Goal: Task Accomplishment & Management: Manage account settings

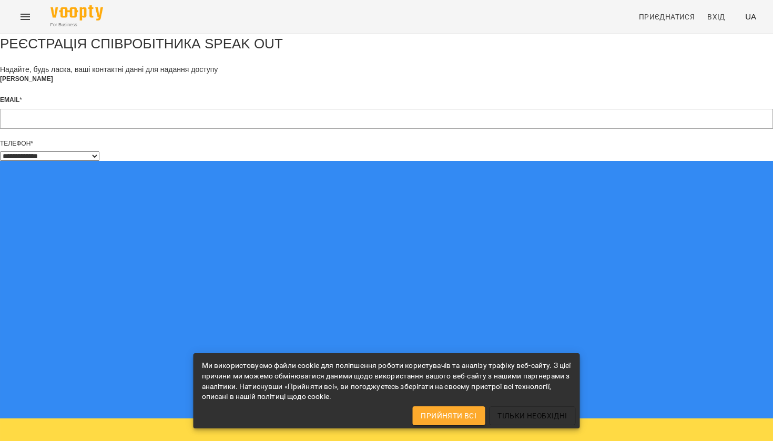
select select "**"
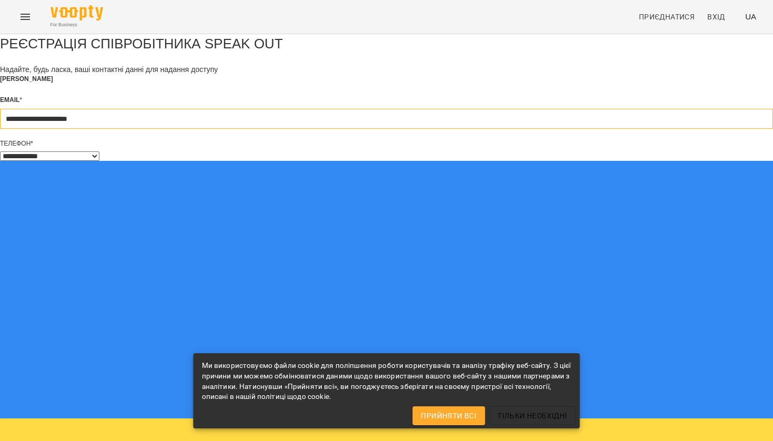
type input "**********"
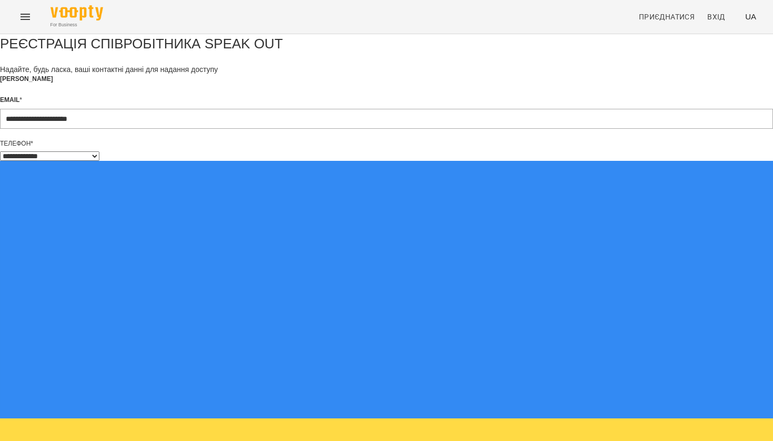
type input "**"
select select "**"
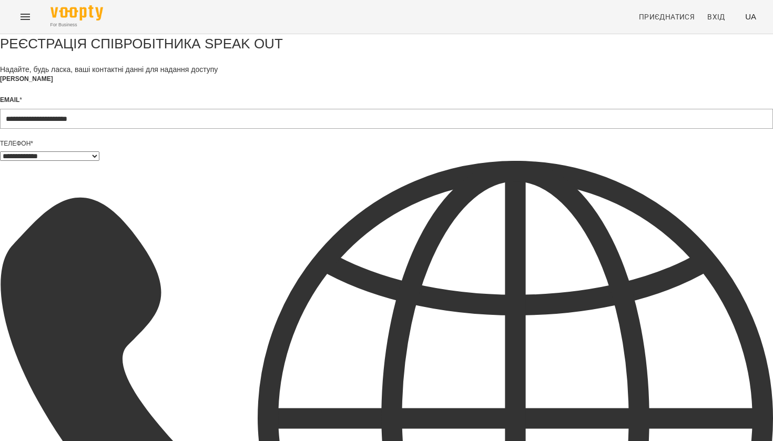
type input "***"
select select "**"
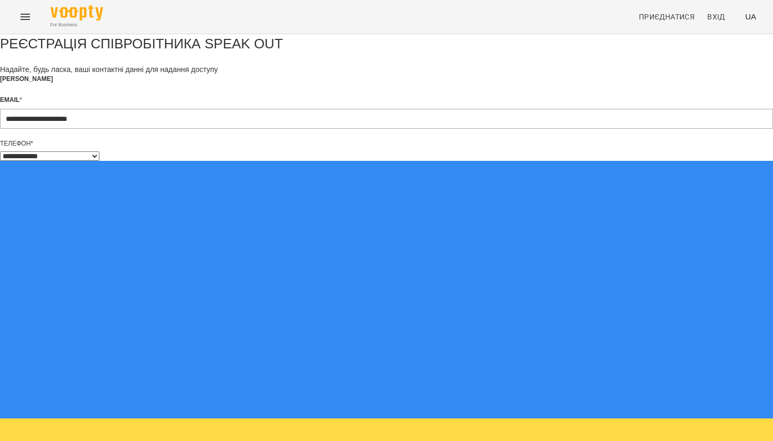
type input "**********"
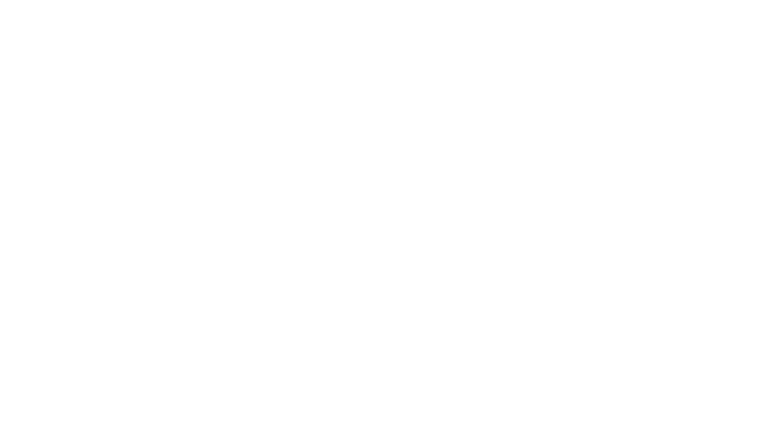
click at [419, 0] on div at bounding box center [386, 0] width 773 height 0
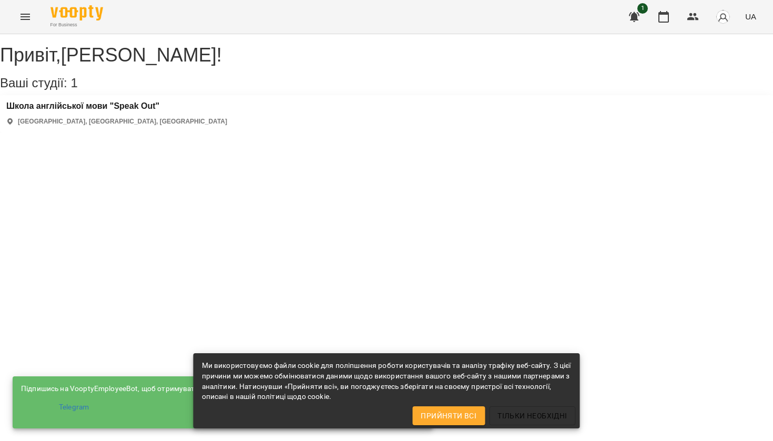
click at [131, 126] on div "Школа англійської мови "Speak Out" Полтава, Полтавська область, Україна" at bounding box center [116, 113] width 221 height 25
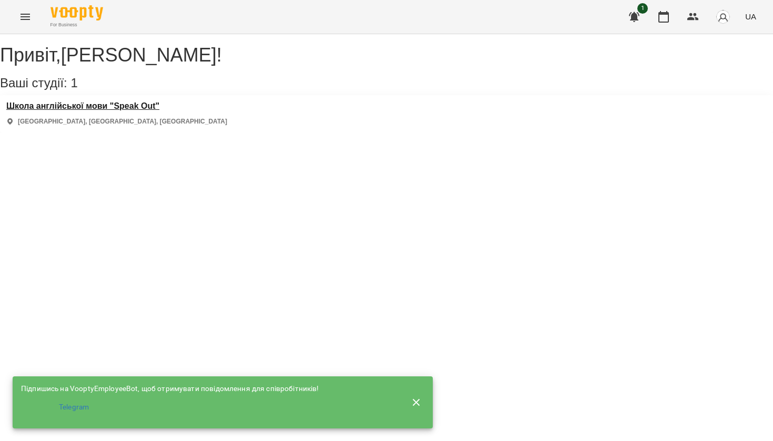
click at [129, 111] on h3 "Школа англійської мови "Speak Out"" at bounding box center [116, 105] width 221 height 9
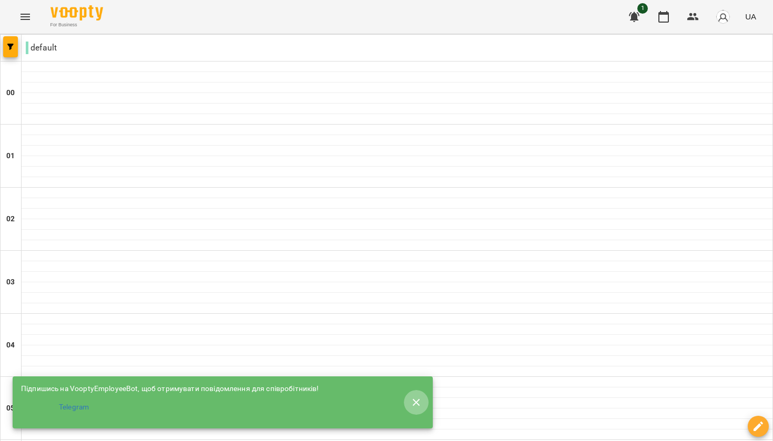
click at [414, 396] on icon "button" at bounding box center [416, 402] width 13 height 13
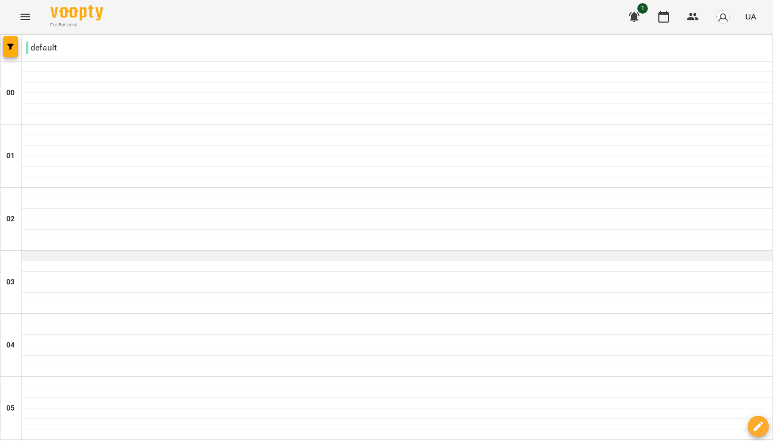
scroll to position [478, 0]
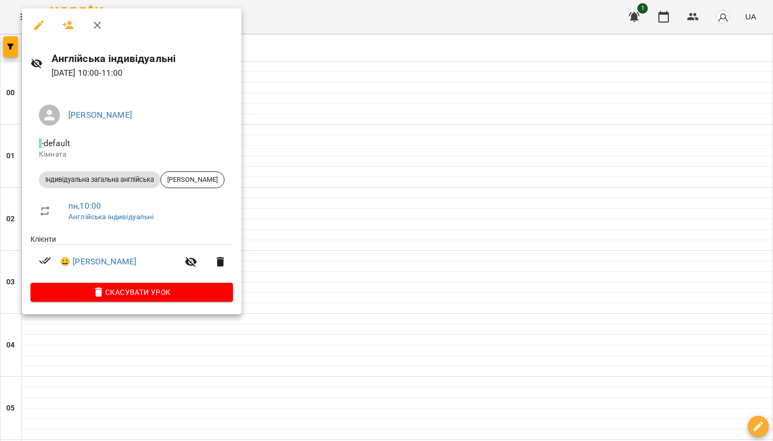
click at [328, 173] on div at bounding box center [386, 220] width 773 height 441
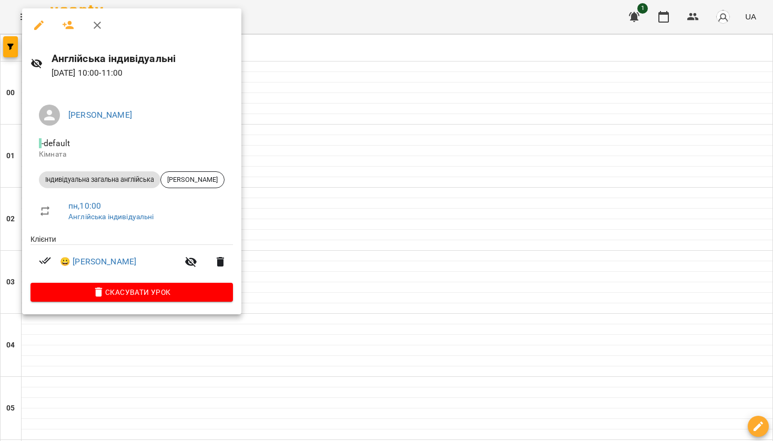
click at [298, 141] on div at bounding box center [386, 220] width 773 height 441
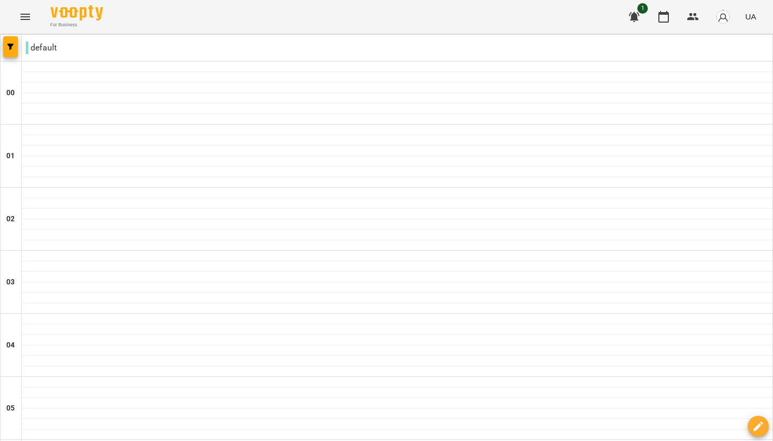
click at [628, 22] on button "button" at bounding box center [633, 16] width 25 height 25
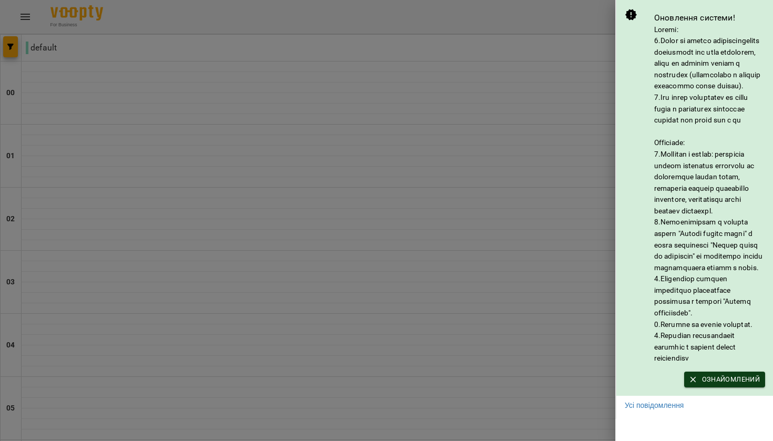
click at [711, 385] on span "Ознайомлений" at bounding box center [724, 380] width 70 height 12
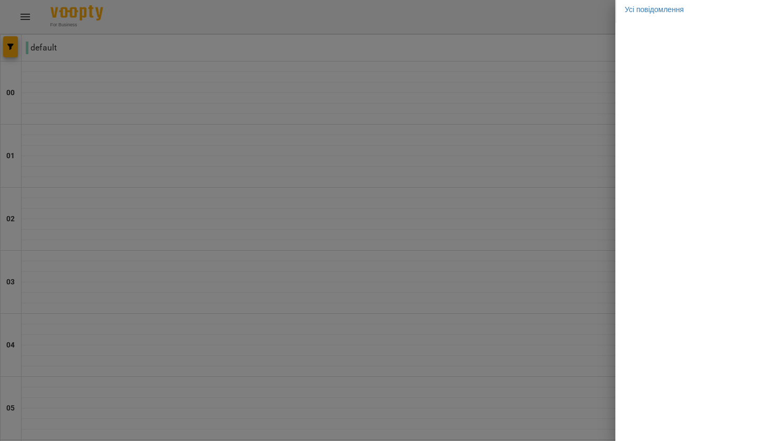
click at [552, 204] on div at bounding box center [386, 220] width 773 height 441
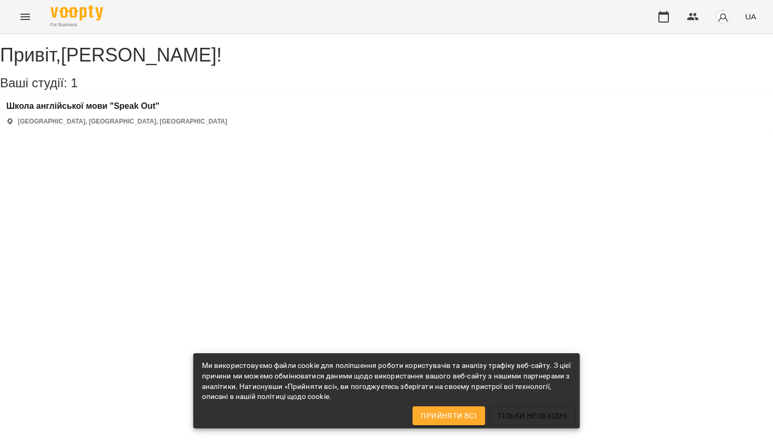
click at [179, 126] on div "Школа англійської мови "Speak Out" Полтава, Полтавська область, Україна" at bounding box center [386, 113] width 773 height 37
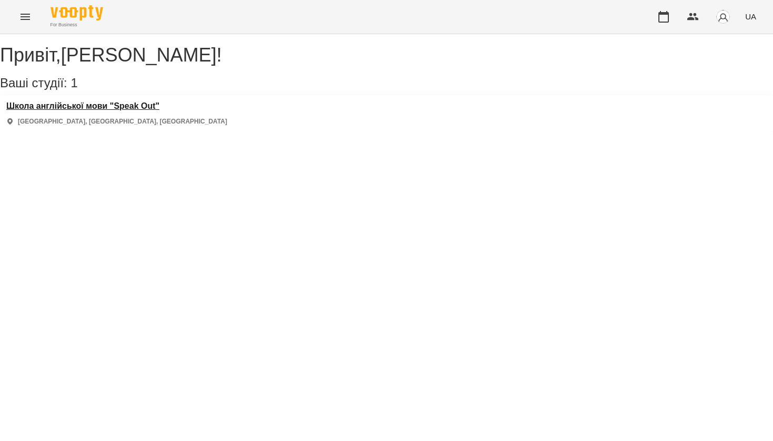
click at [126, 111] on h3 "Школа англійської мови "Speak Out"" at bounding box center [116, 105] width 221 height 9
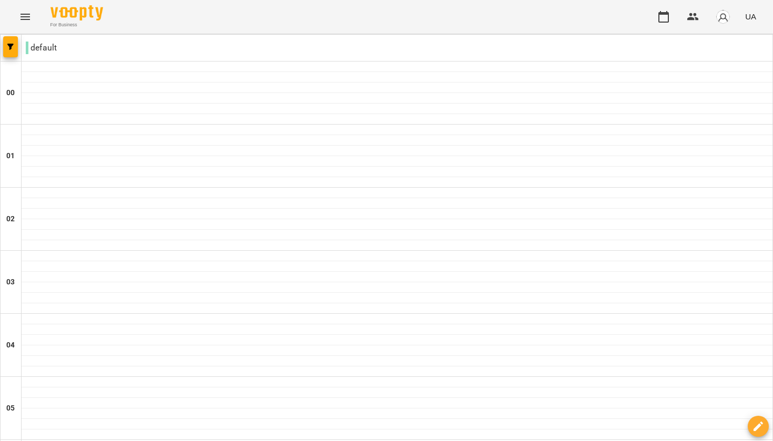
scroll to position [943, 0]
click at [32, 47] on p "default" at bounding box center [41, 48] width 31 height 13
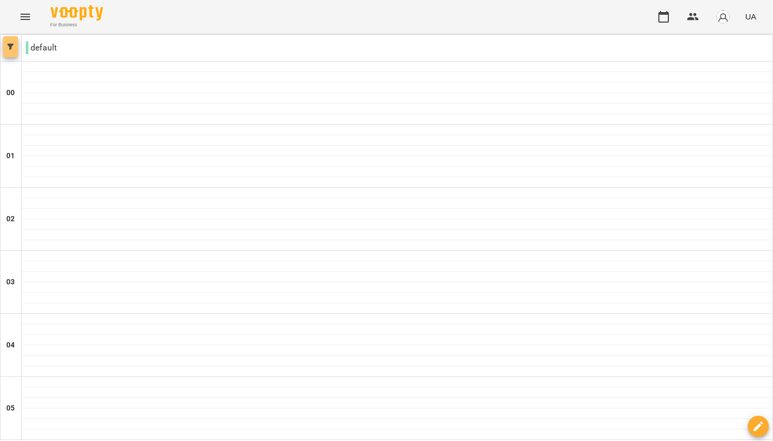
click at [16, 47] on span "button" at bounding box center [10, 47] width 15 height 6
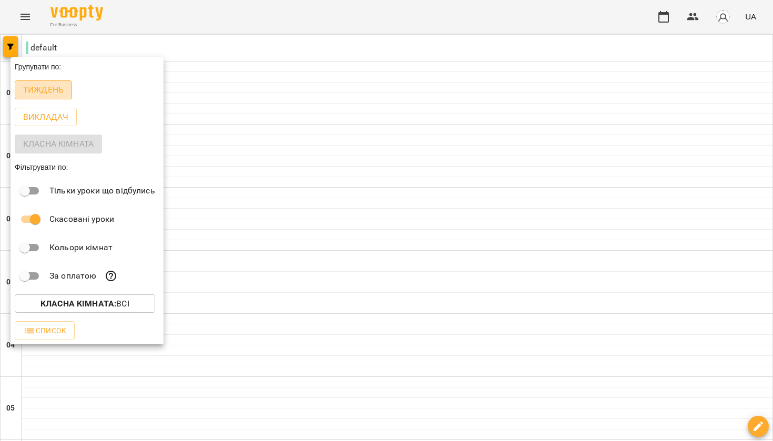
click at [48, 91] on p "Тиждень" at bounding box center [43, 90] width 40 height 13
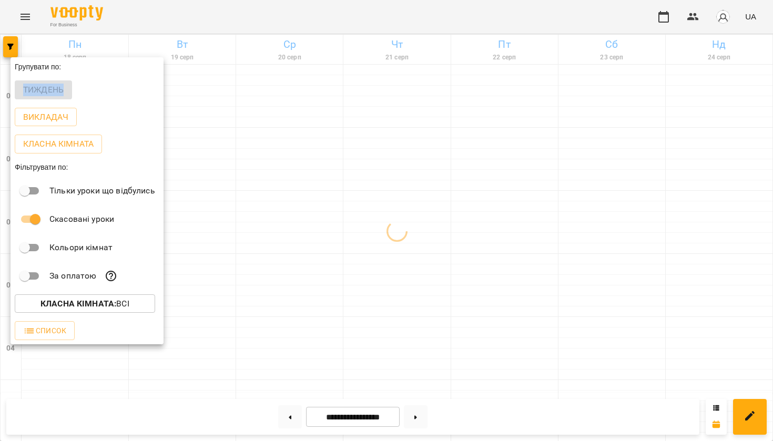
click at [48, 91] on div "Тиждень" at bounding box center [87, 89] width 153 height 27
click at [8, 45] on div at bounding box center [386, 220] width 773 height 441
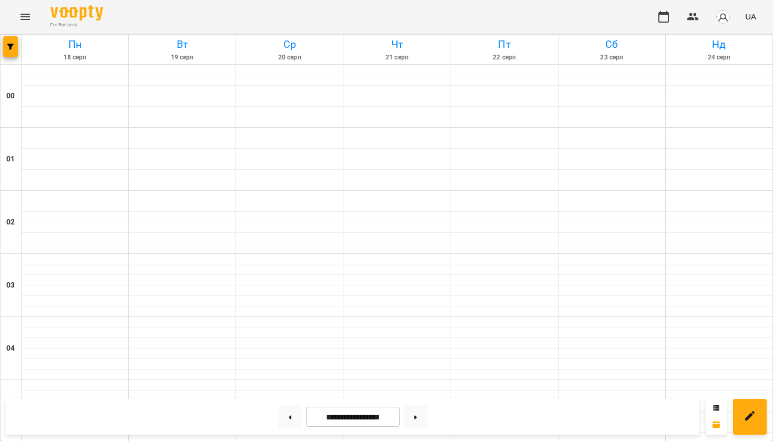
scroll to position [1115, 0]
click at [21, 42] on div at bounding box center [11, 49] width 21 height 29
click at [11, 43] on button "button" at bounding box center [10, 46] width 15 height 21
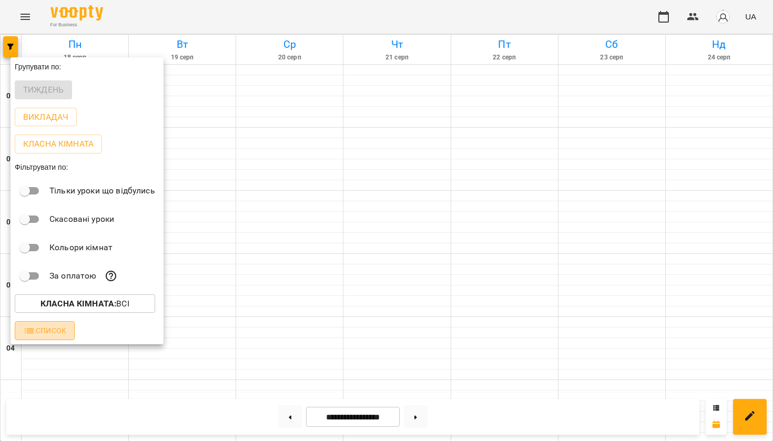
click at [65, 335] on span "Список" at bounding box center [44, 330] width 43 height 13
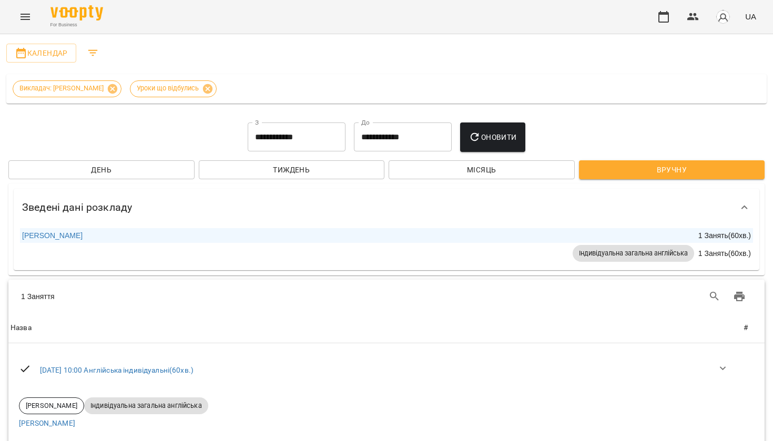
scroll to position [22, 0]
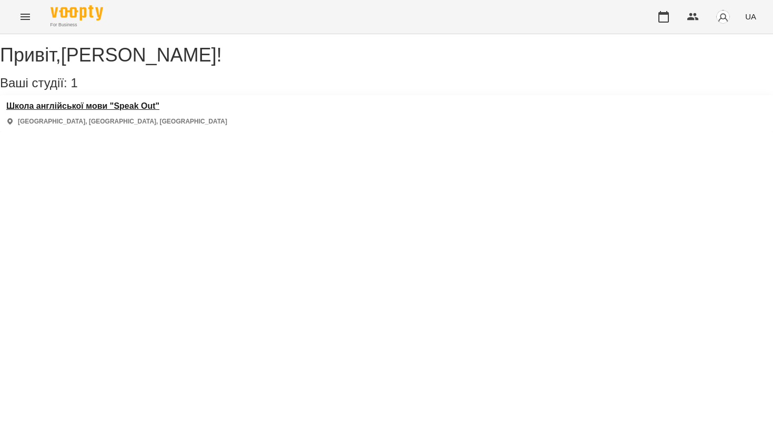
click at [94, 111] on h3 "Школа англійської мови "Speak Out"" at bounding box center [116, 105] width 221 height 9
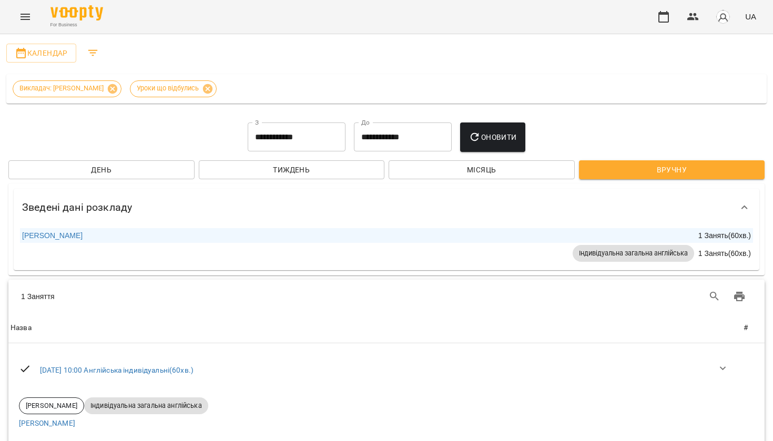
scroll to position [27, 0]
click at [252, 163] on span "Тиждень" at bounding box center [291, 169] width 169 height 13
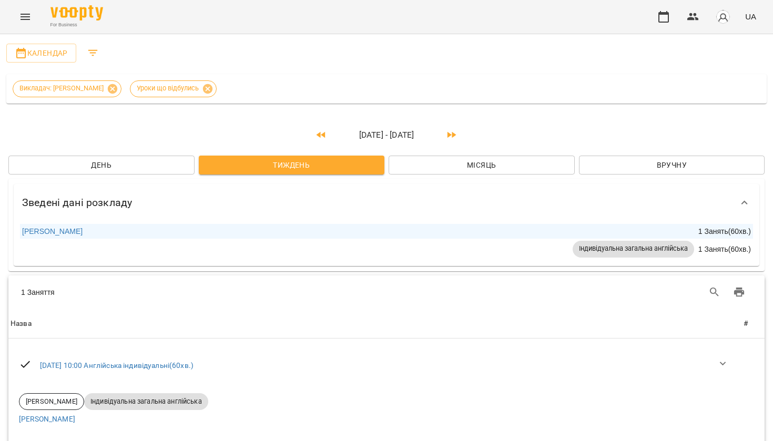
scroll to position [0, 0]
click at [63, 47] on span "Календар" at bounding box center [41, 53] width 53 height 13
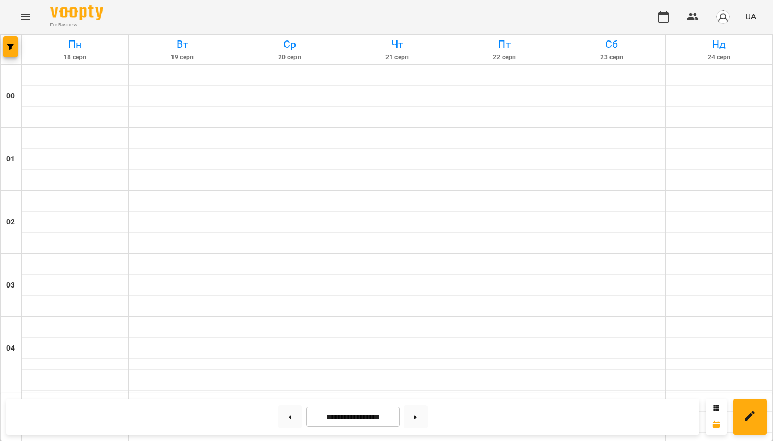
scroll to position [423, 0]
